Goal: Information Seeking & Learning: Learn about a topic

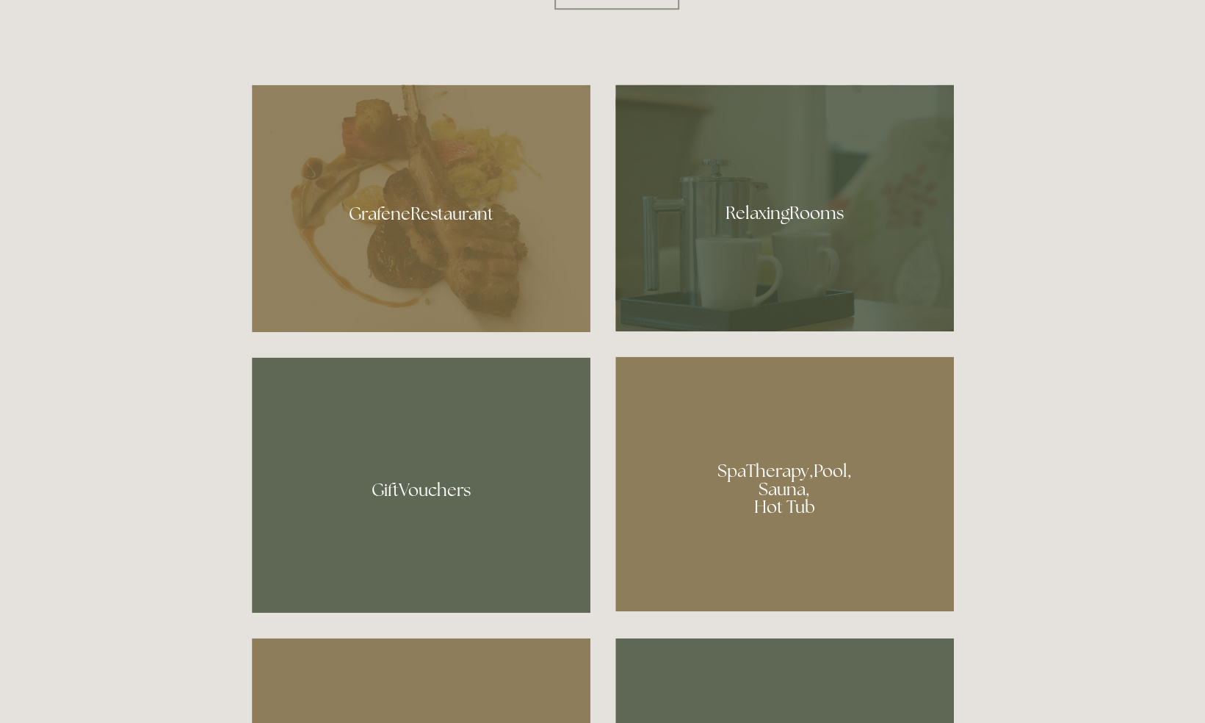
scroll to position [793, 0]
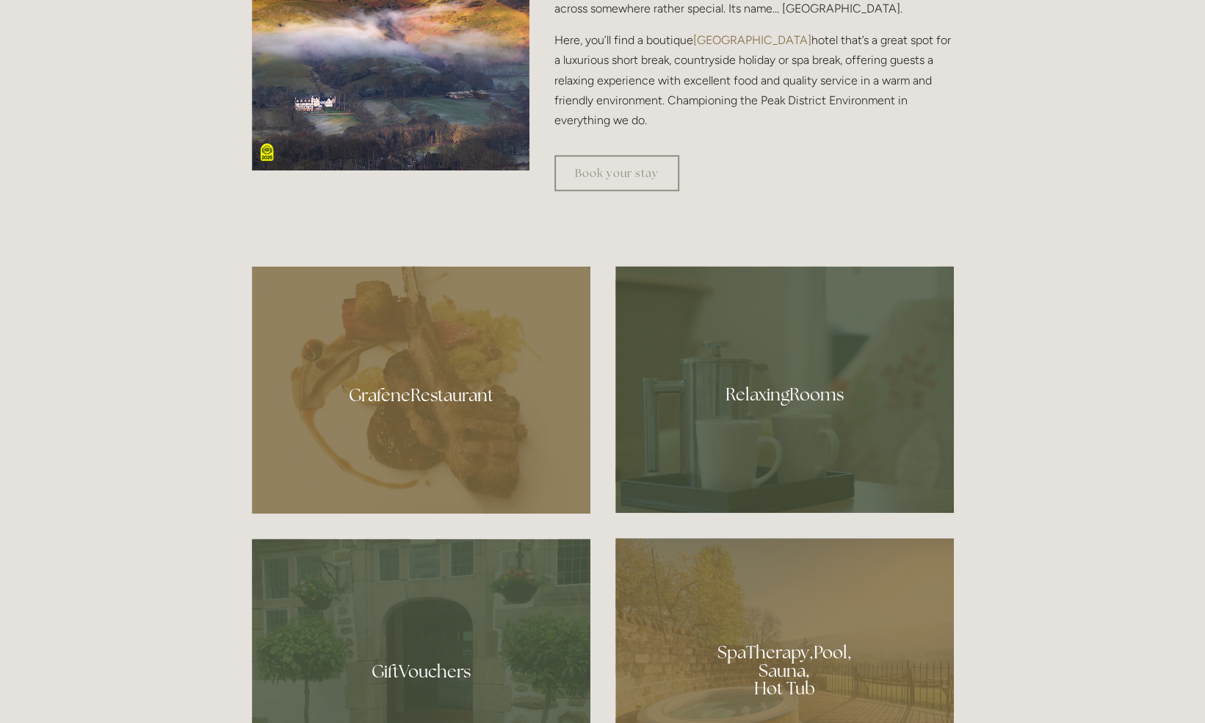
click at [839, 407] on div at bounding box center [785, 389] width 339 height 247
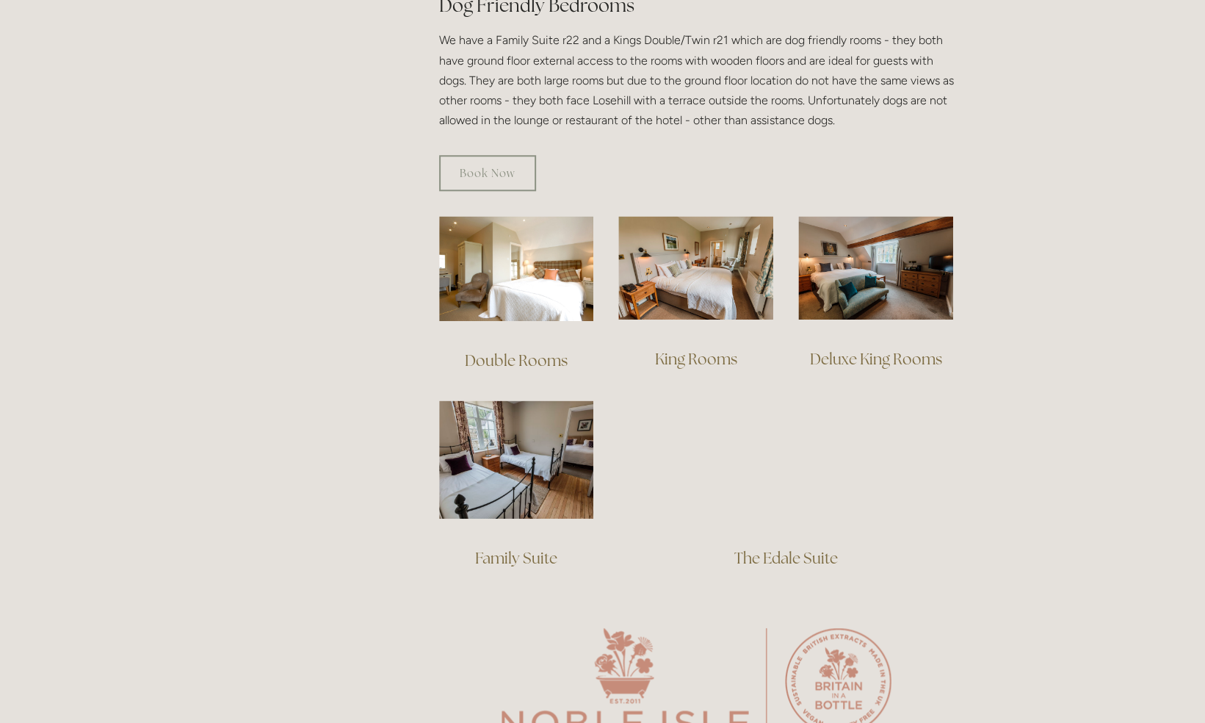
scroll to position [874, 0]
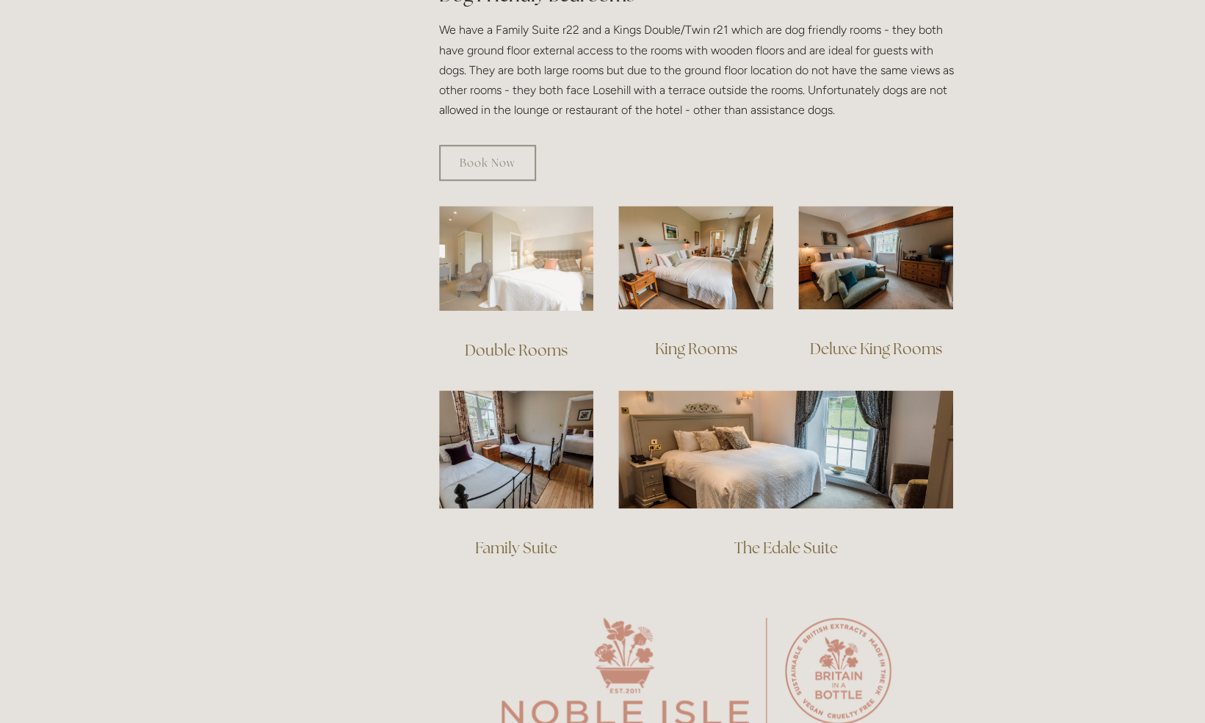
click at [524, 251] on img at bounding box center [516, 258] width 155 height 105
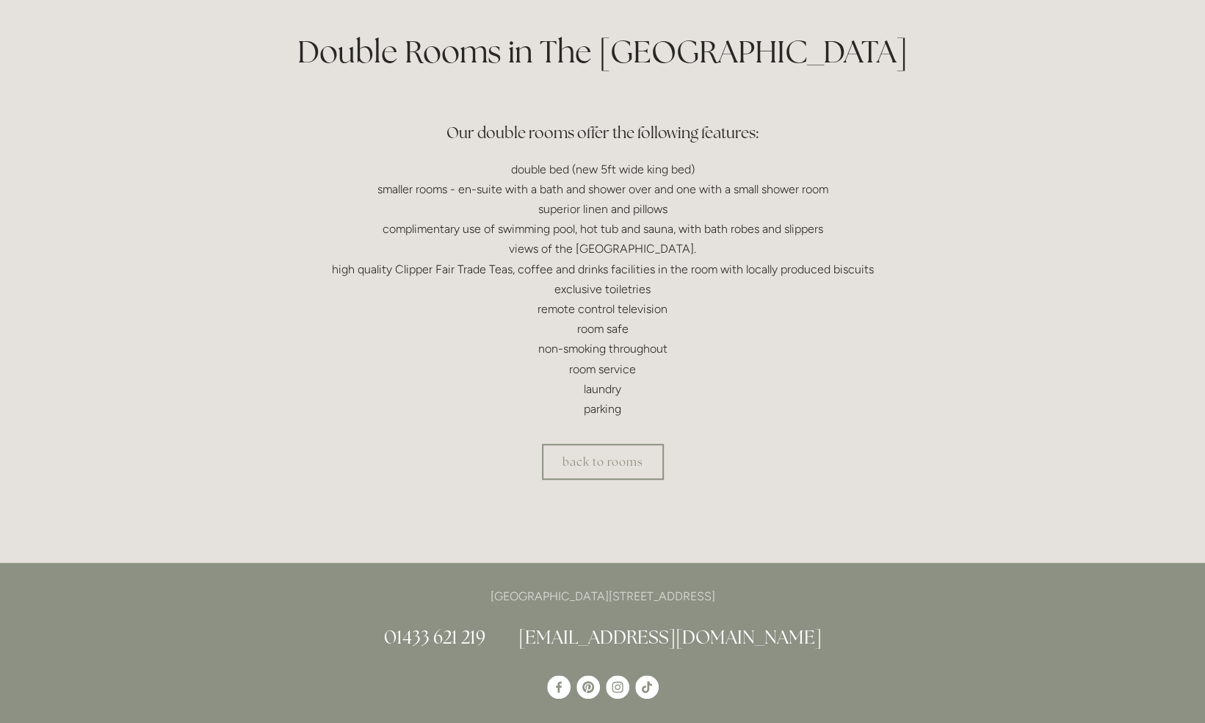
scroll to position [344, 0]
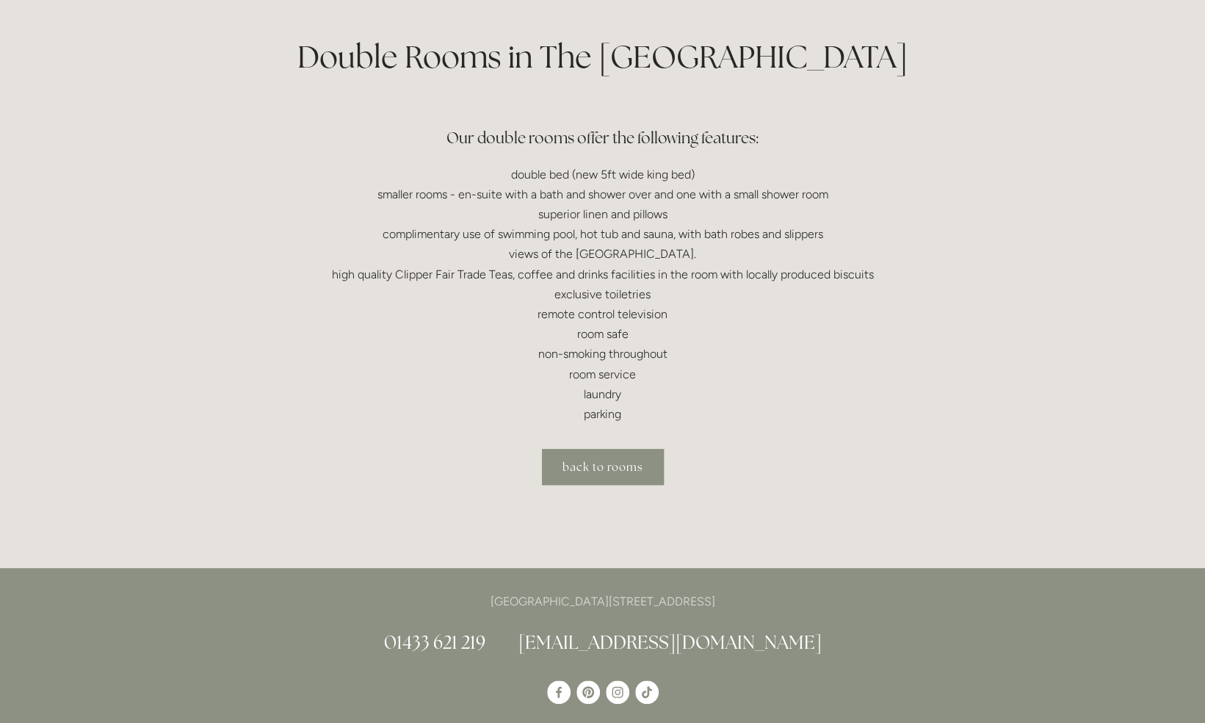
click at [610, 465] on link "back to rooms" at bounding box center [603, 467] width 122 height 36
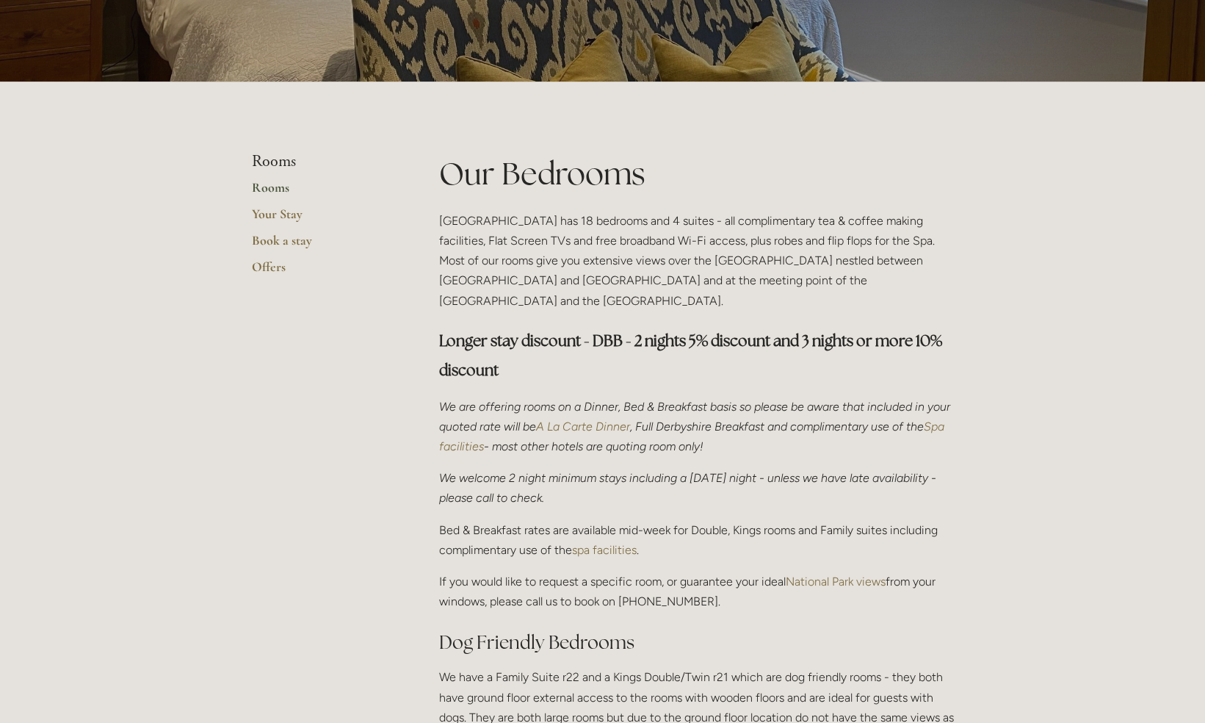
scroll to position [228, 0]
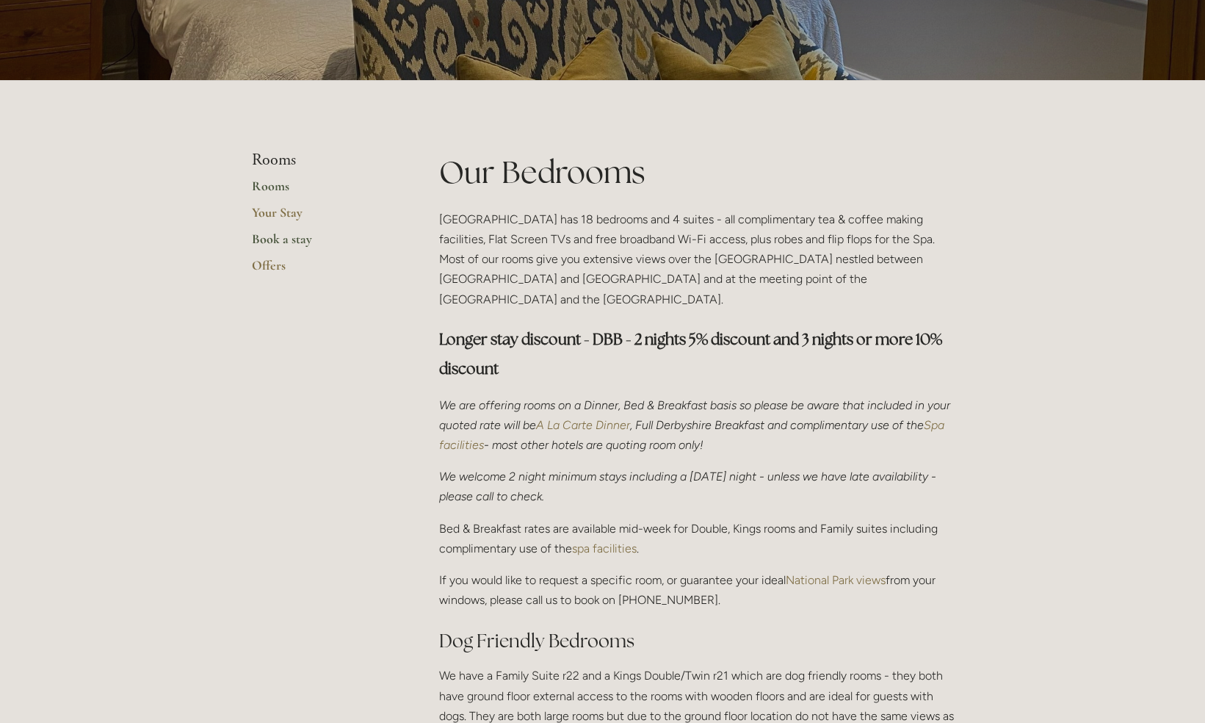
click at [297, 243] on link "Book a stay" at bounding box center [322, 244] width 140 height 26
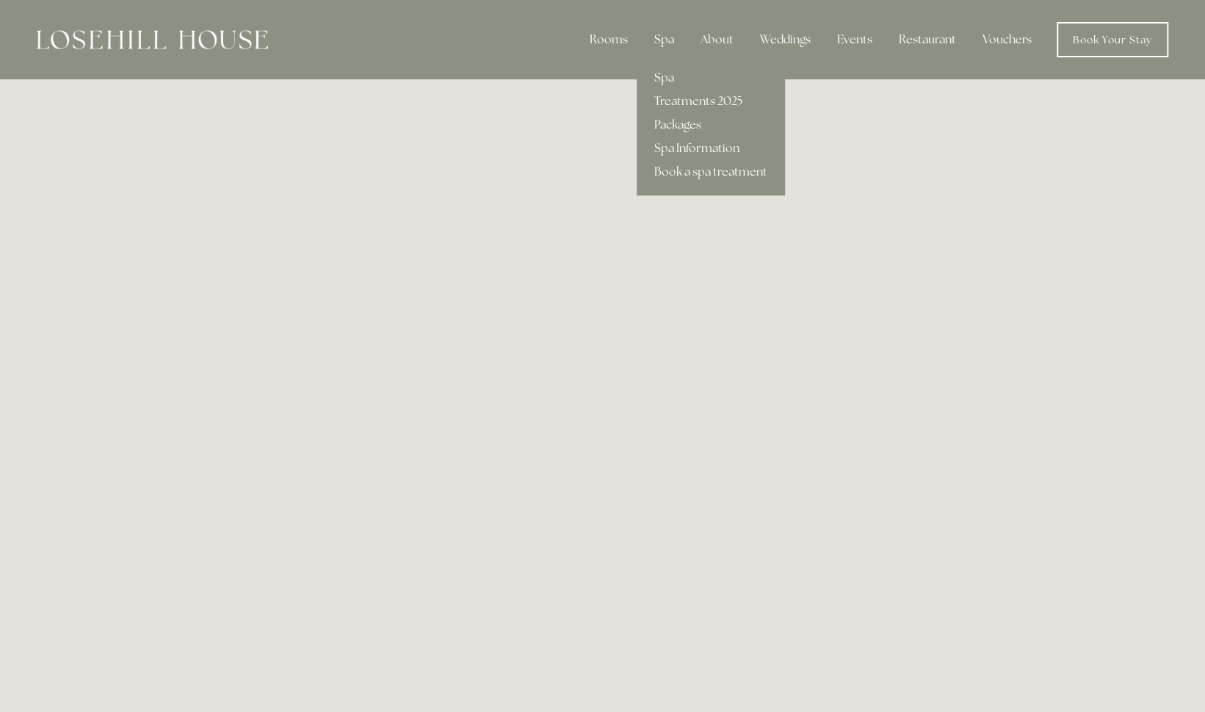
click at [658, 43] on div "Spa" at bounding box center [664, 39] width 43 height 29
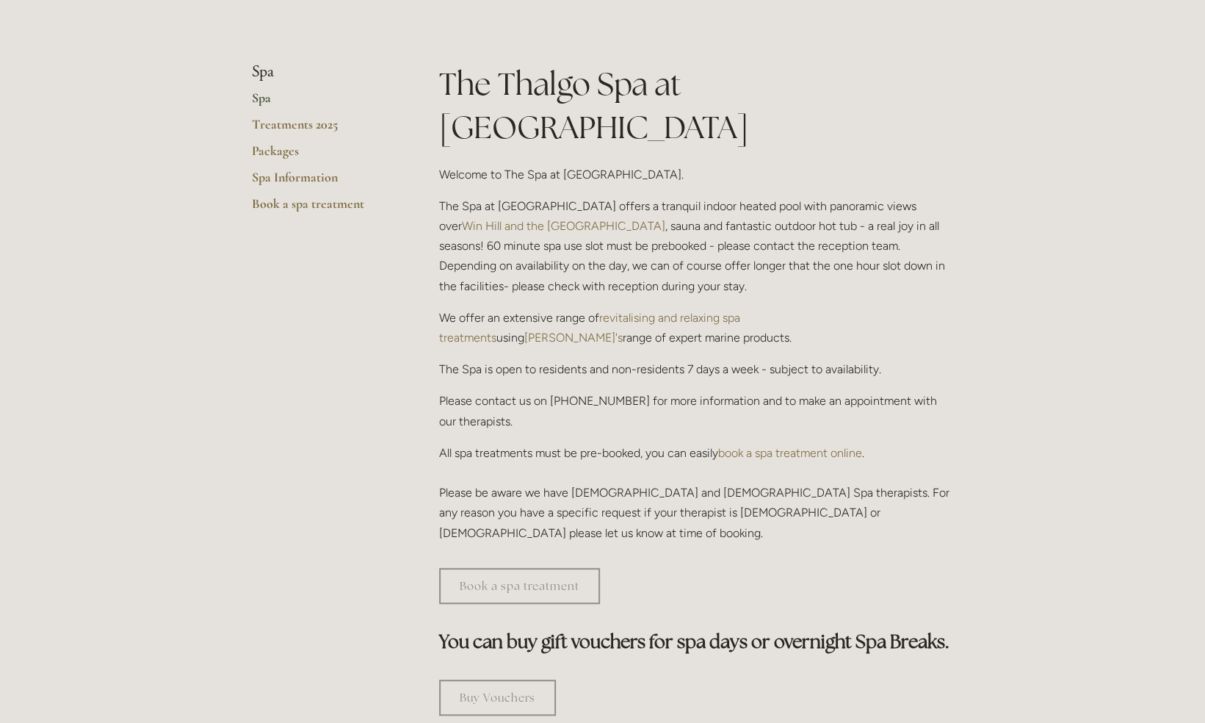
scroll to position [318, 0]
click at [292, 128] on link "Treatments 2025" at bounding box center [322, 128] width 140 height 26
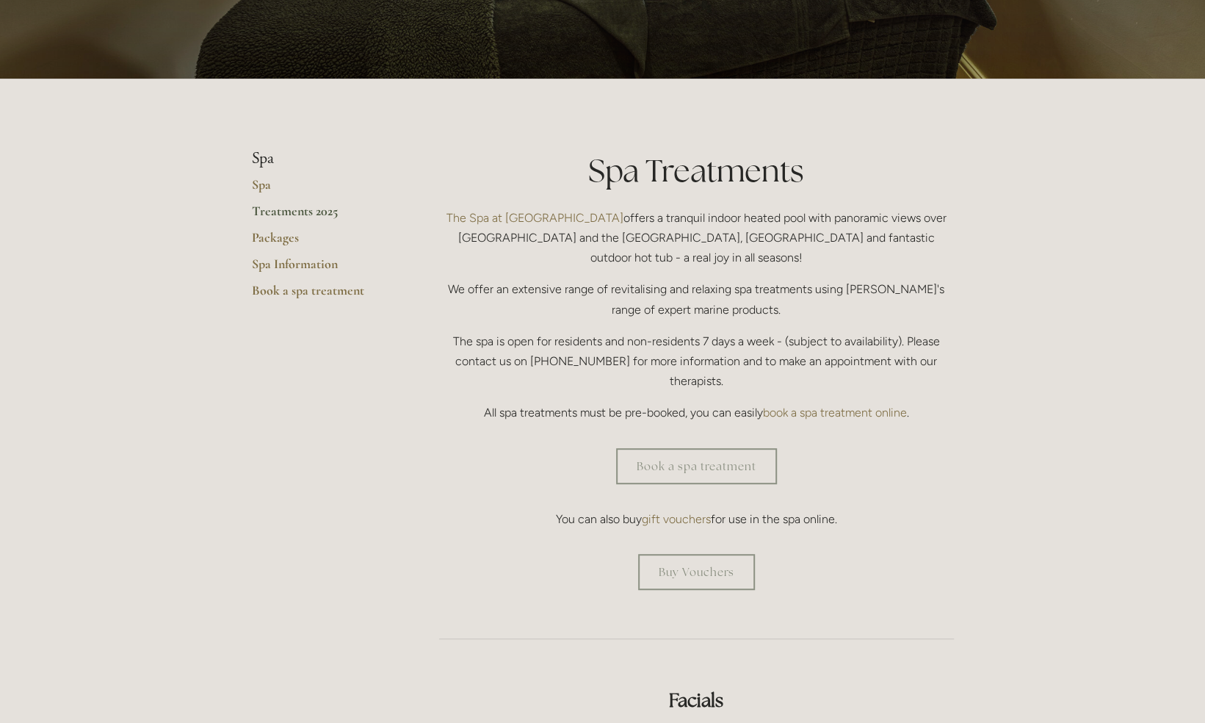
scroll to position [247, 0]
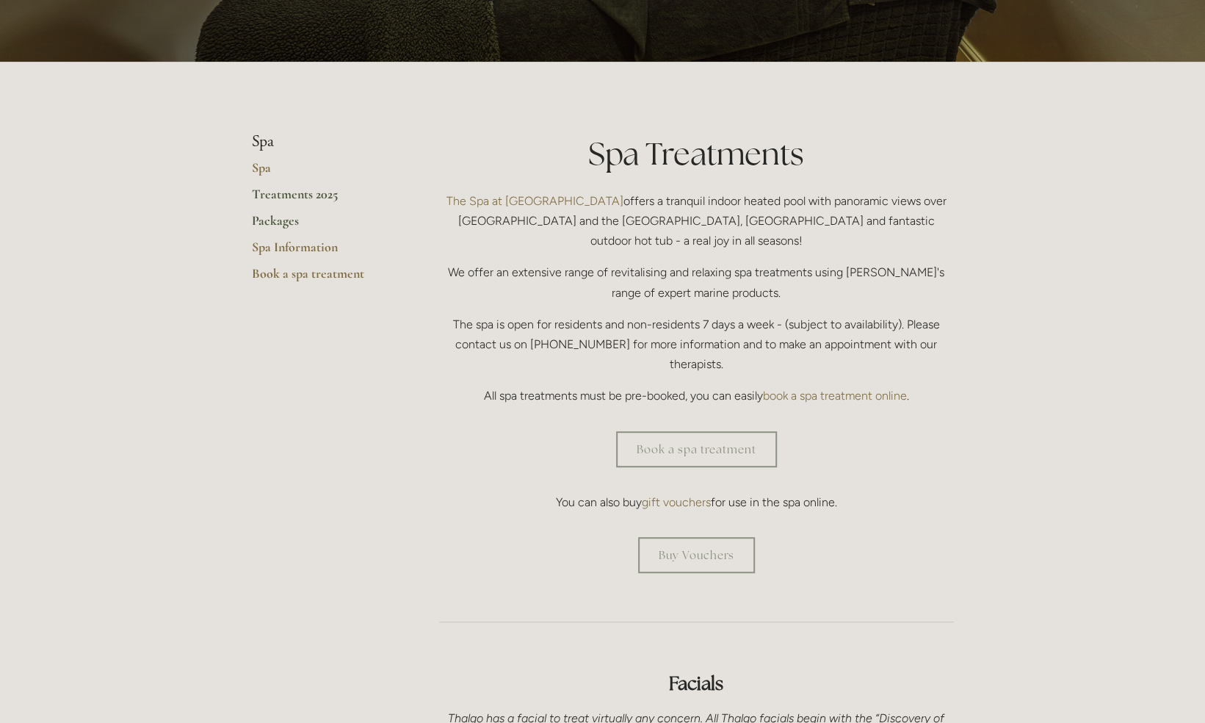
click at [286, 223] on link "Packages" at bounding box center [322, 225] width 140 height 26
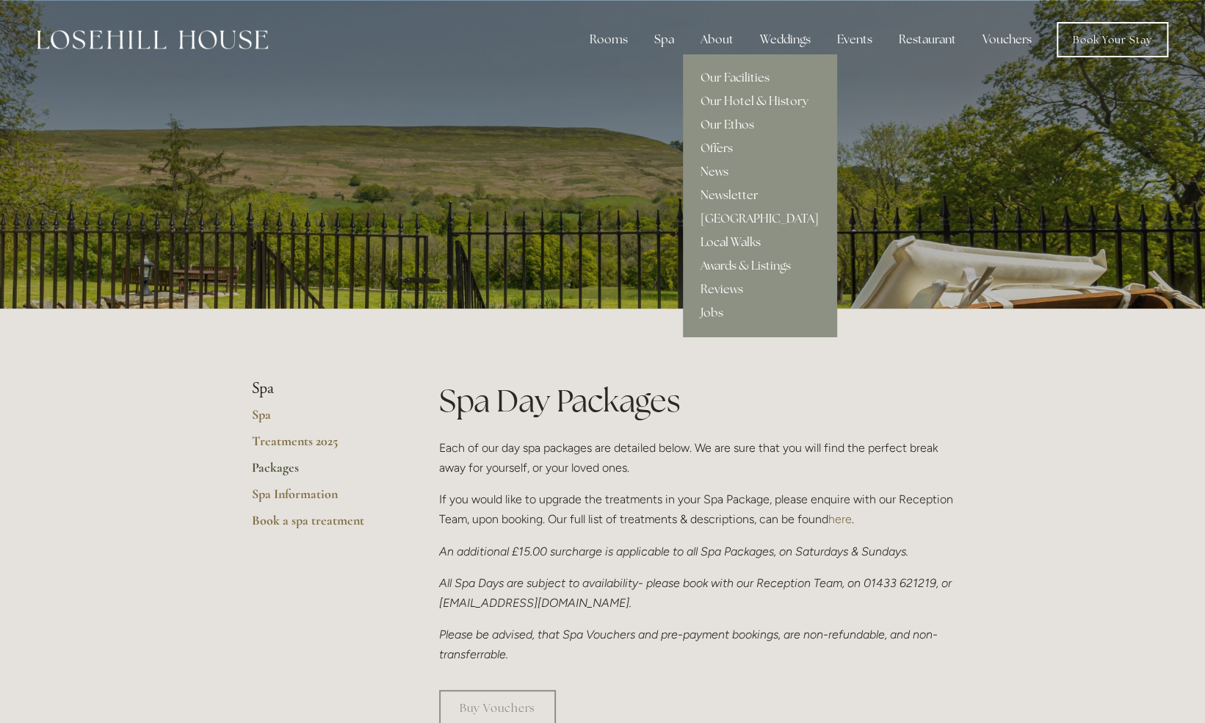
click at [723, 46] on div "About" at bounding box center [717, 39] width 57 height 29
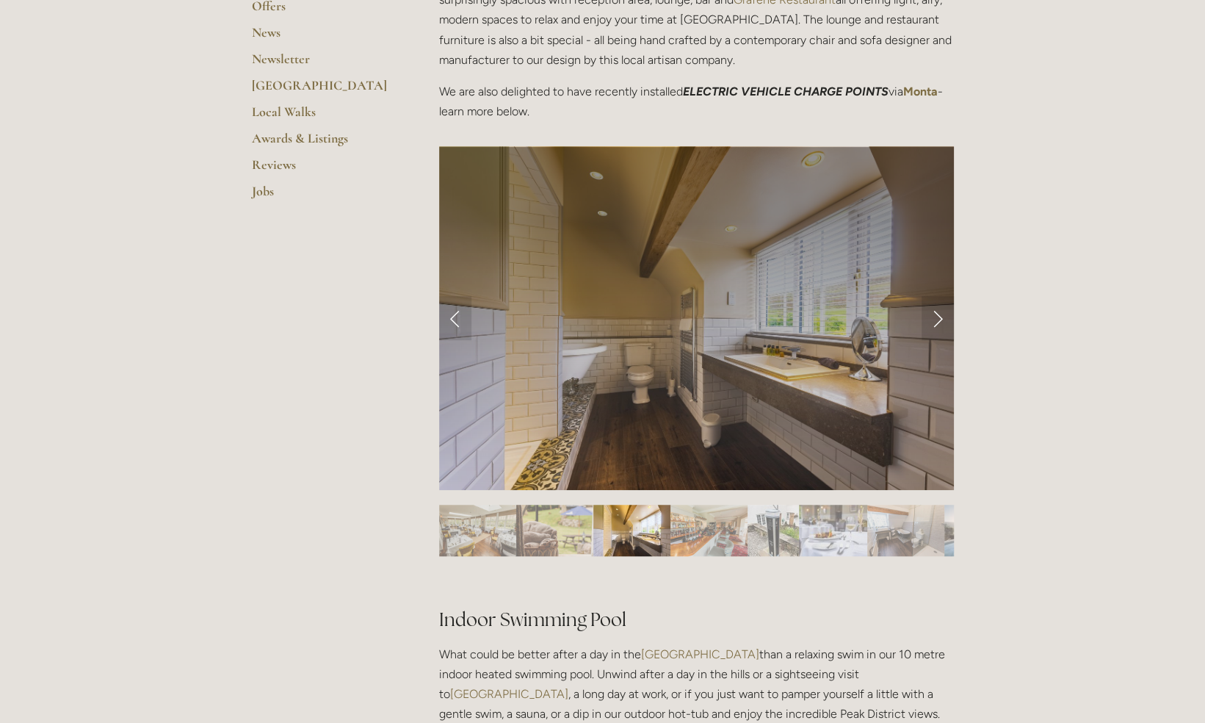
scroll to position [489, 0]
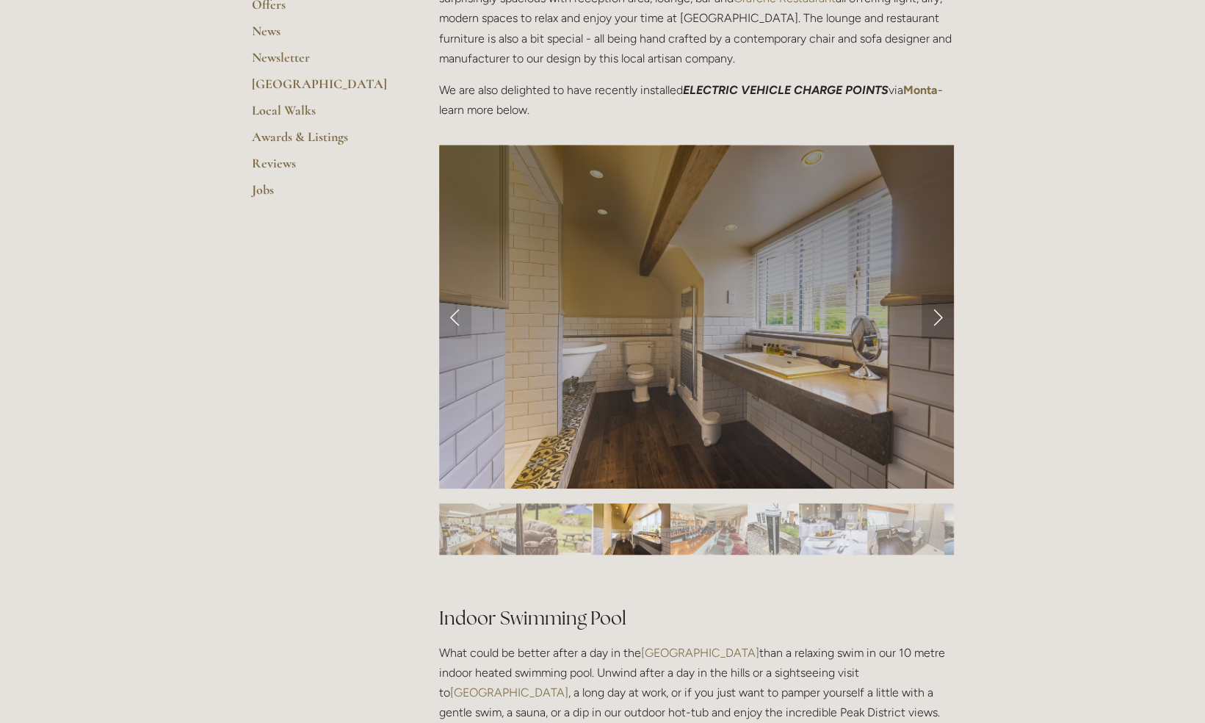
click at [935, 320] on link "Next Slide" at bounding box center [938, 317] width 32 height 44
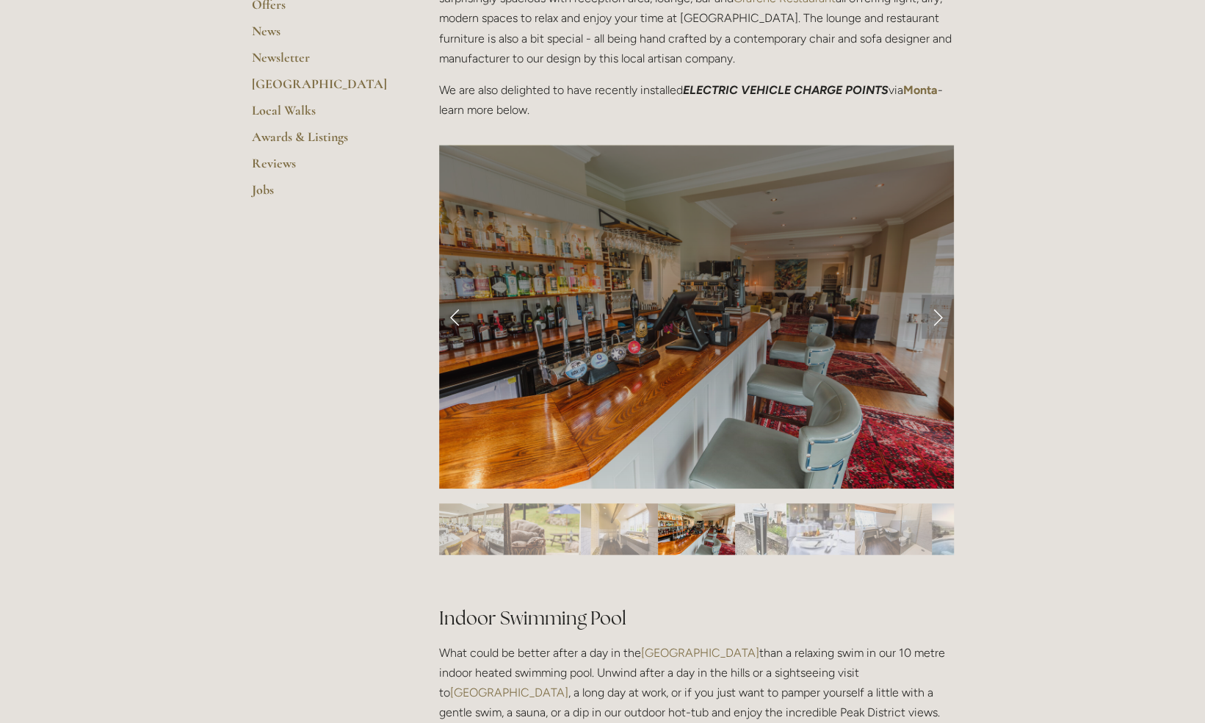
click at [934, 325] on link "Next Slide" at bounding box center [938, 317] width 32 height 44
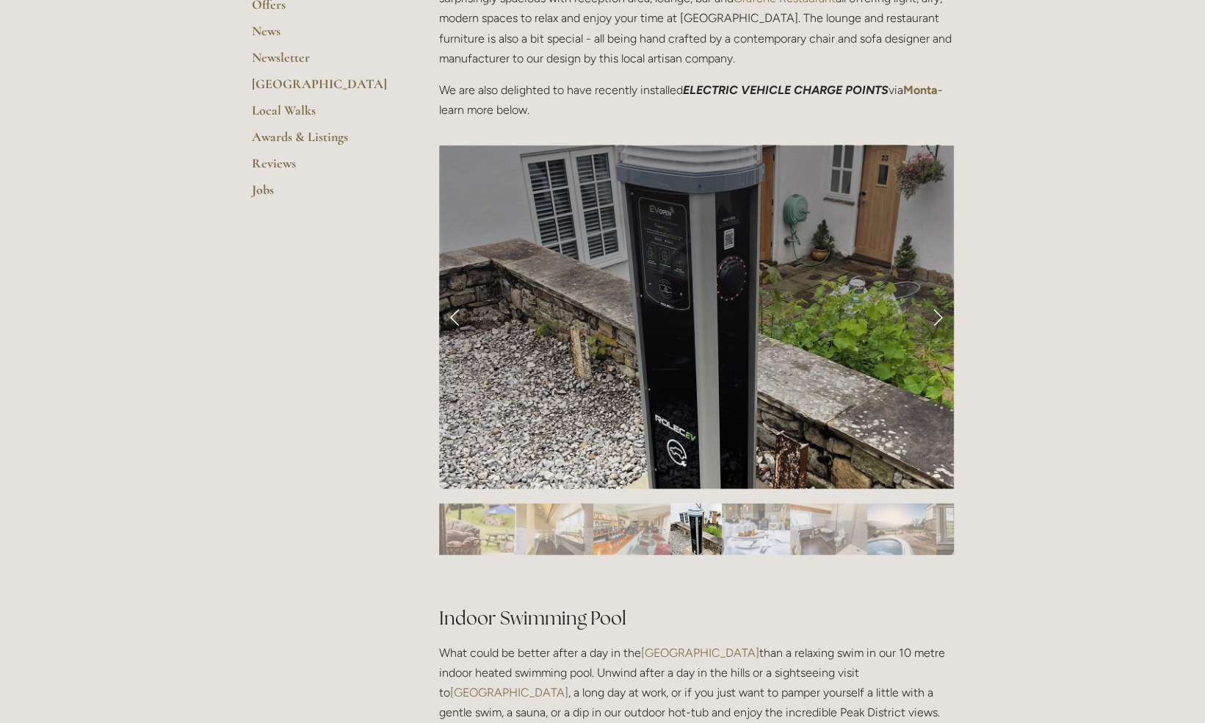
click at [935, 326] on link "Next Slide" at bounding box center [938, 317] width 32 height 44
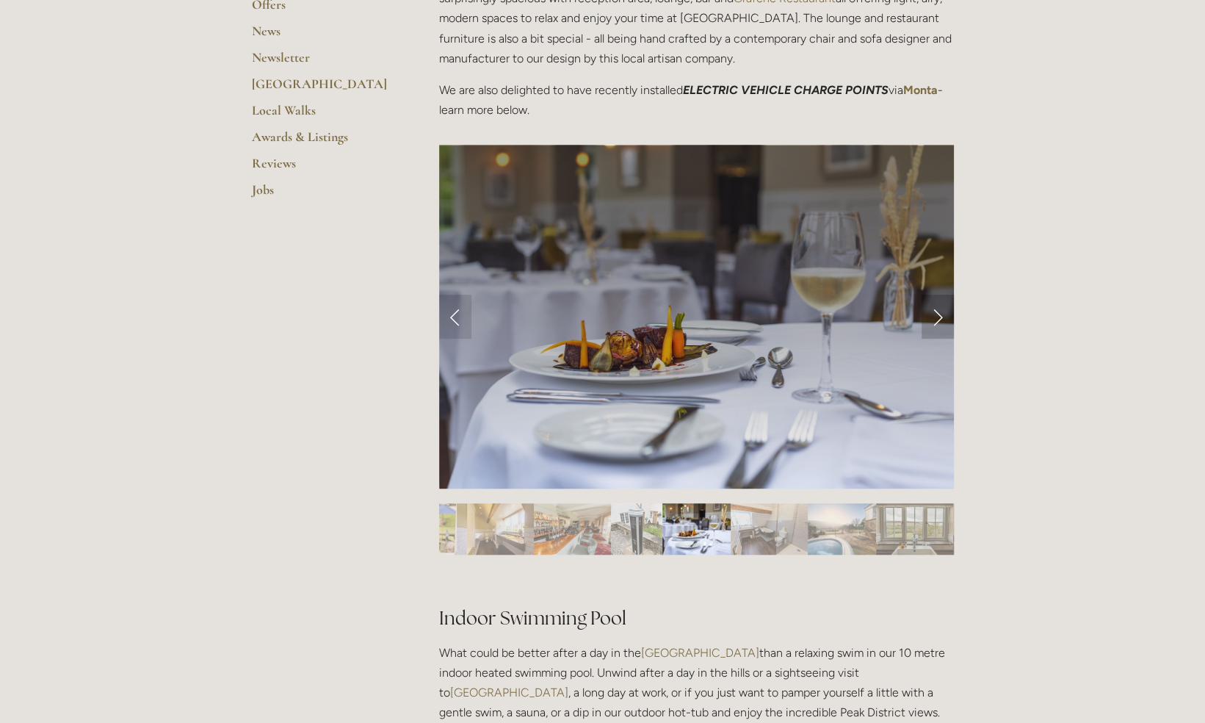
click at [933, 327] on link "Next Slide" at bounding box center [938, 317] width 32 height 44
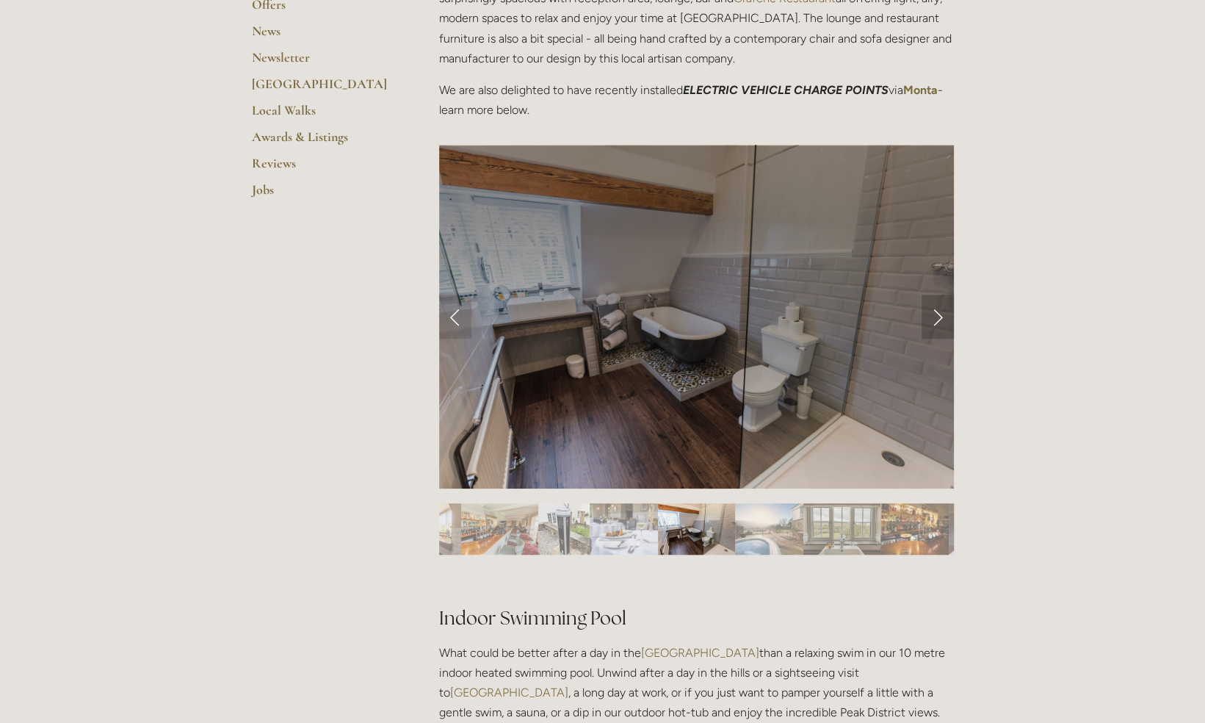
click at [933, 331] on link "Next Slide" at bounding box center [938, 317] width 32 height 44
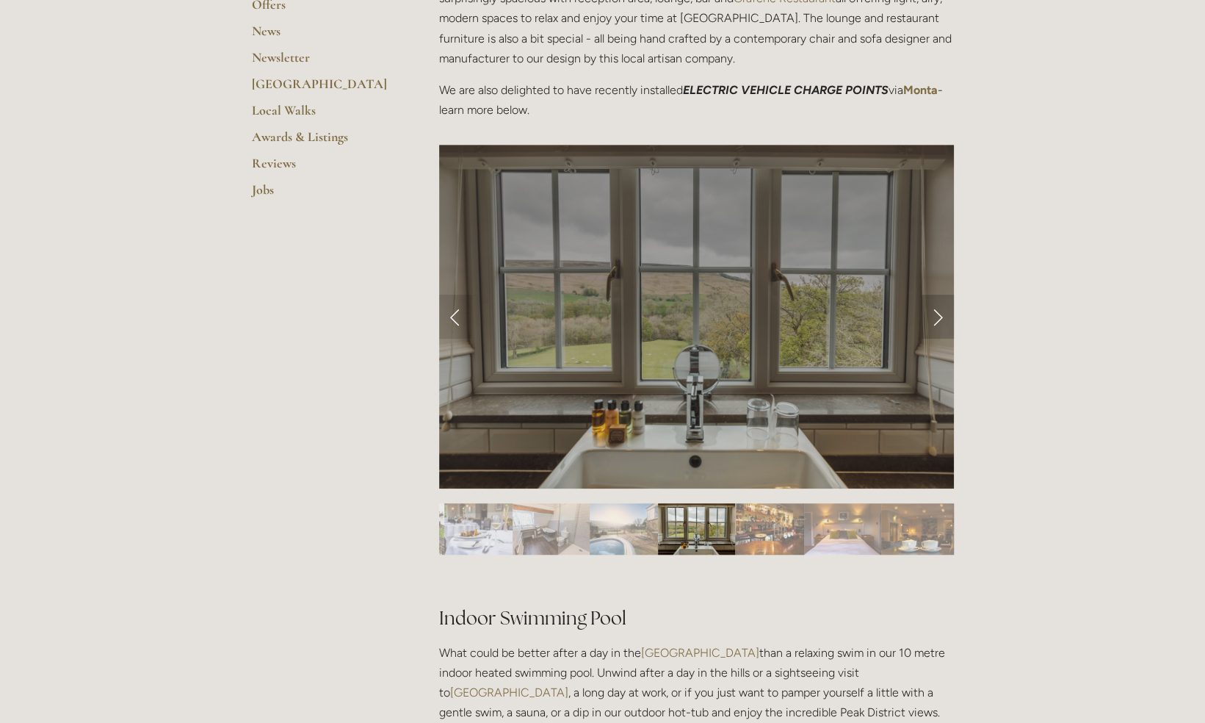
click at [934, 324] on link "Next Slide" at bounding box center [938, 317] width 32 height 44
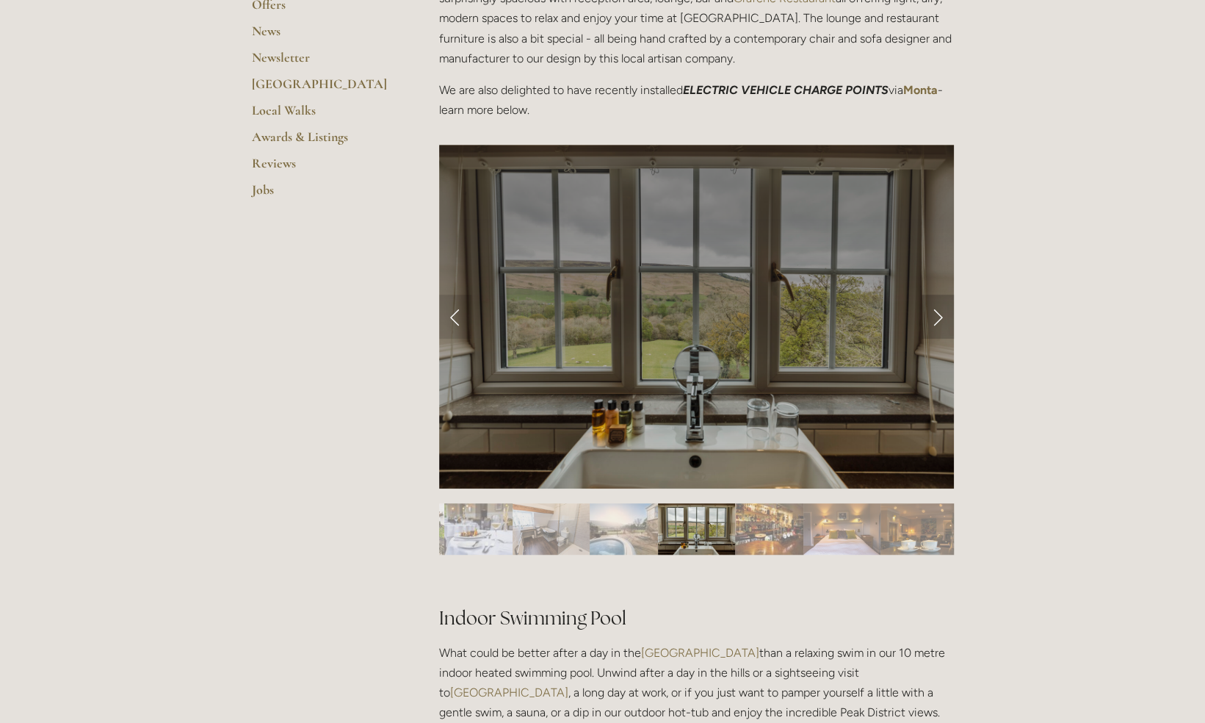
click at [933, 330] on link "Next Slide" at bounding box center [938, 317] width 32 height 44
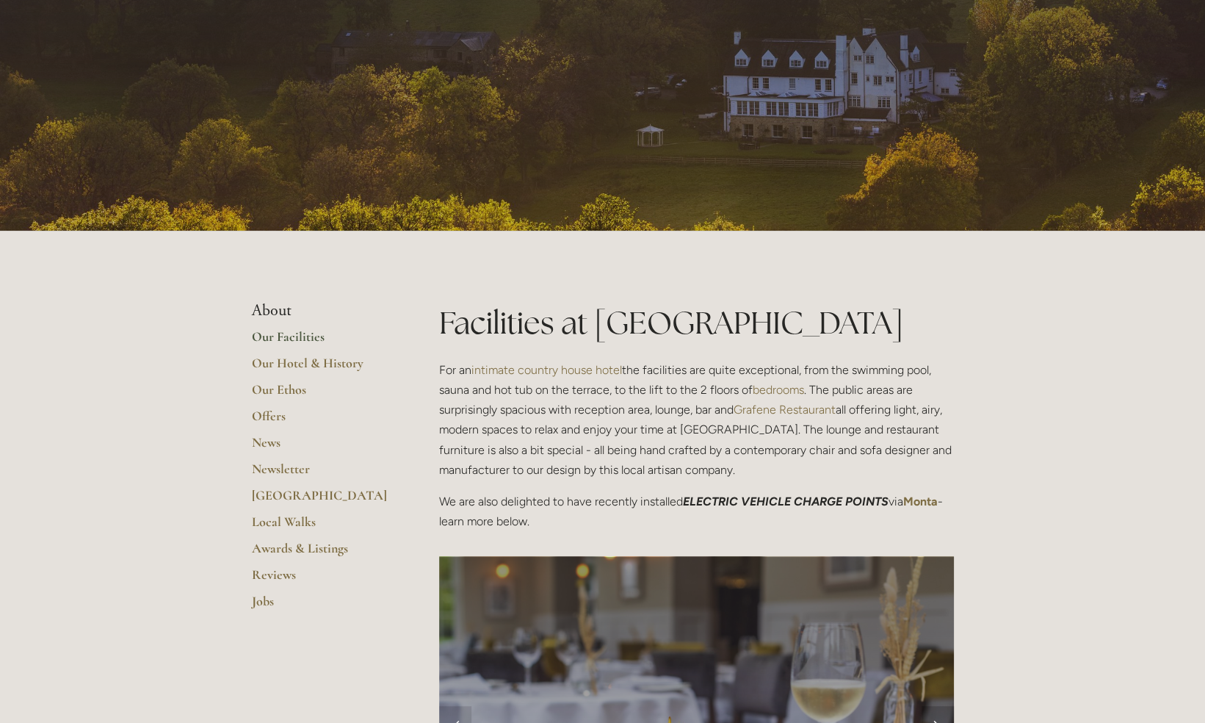
scroll to position [0, 0]
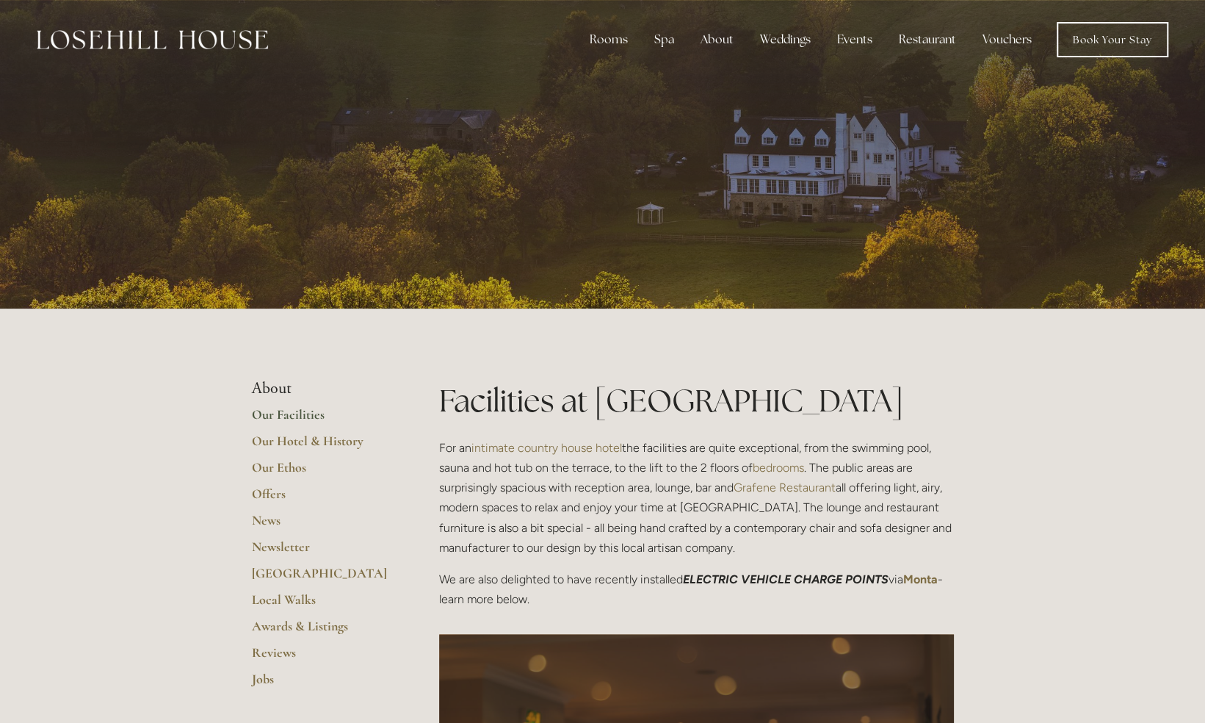
click at [238, 40] on img at bounding box center [152, 39] width 231 height 19
